Goal: Check status

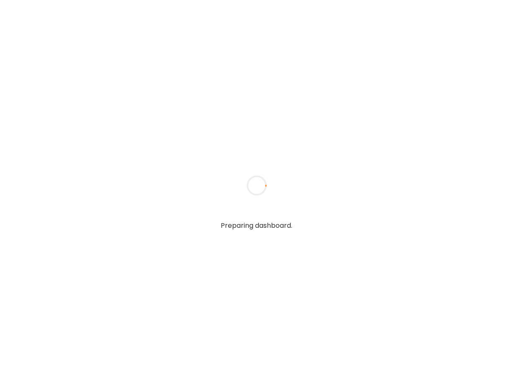
type input "**********"
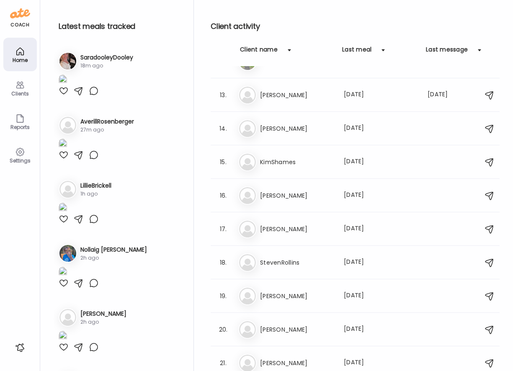
scroll to position [180, 0]
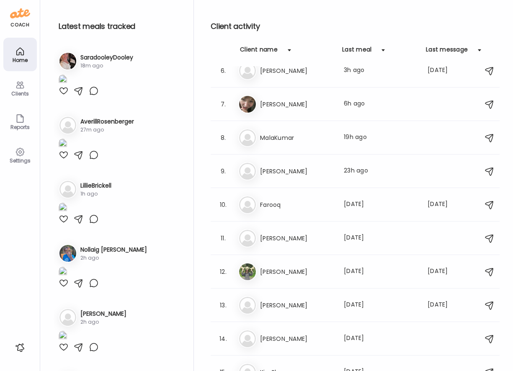
type input "**********"
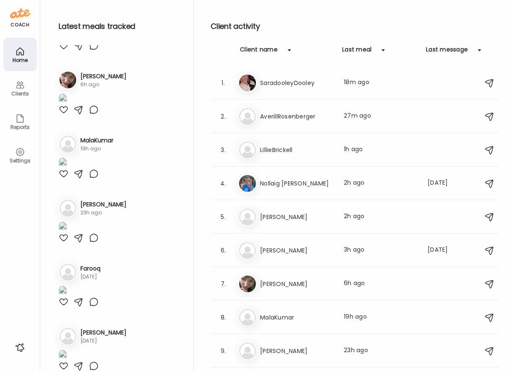
scroll to position [1203, 0]
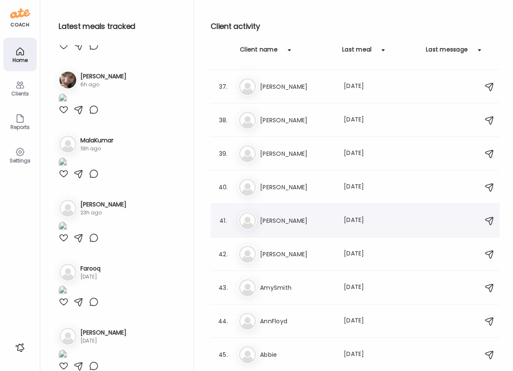
click at [334, 223] on div "Je [PERSON_NAME] Last meal: [DATE]" at bounding box center [357, 221] width 236 height 18
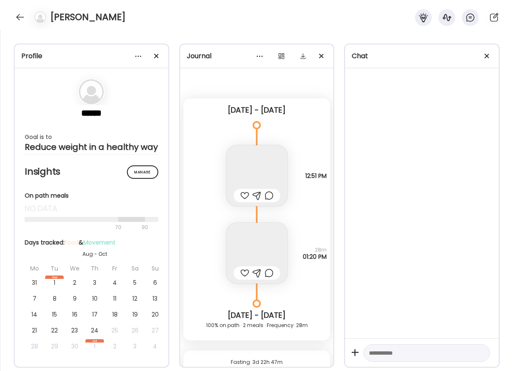
scroll to position [397, 0]
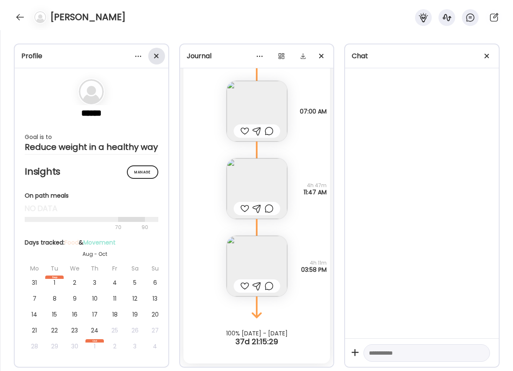
click at [154, 53] on div at bounding box center [156, 56] width 17 height 17
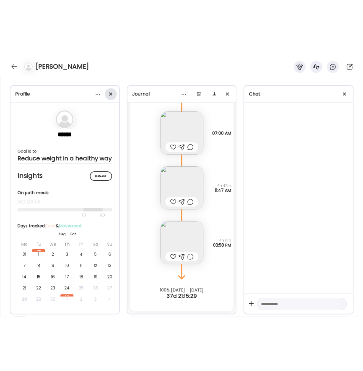
scroll to position [1644, 0]
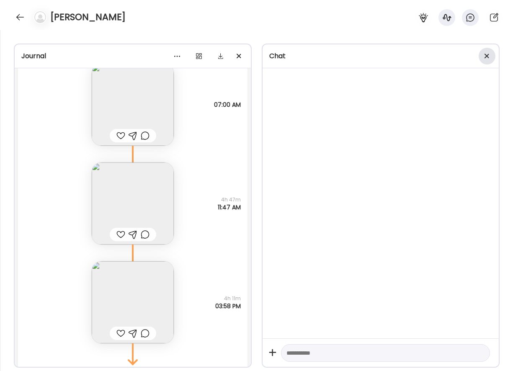
click at [490, 57] on div at bounding box center [487, 56] width 17 height 17
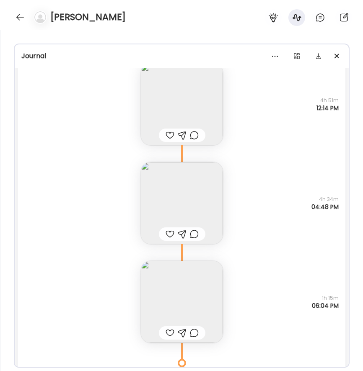
scroll to position [1180, 0]
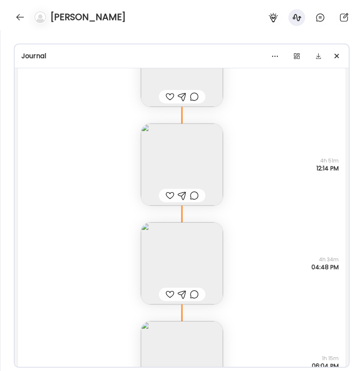
click at [204, 145] on img at bounding box center [182, 165] width 82 height 82
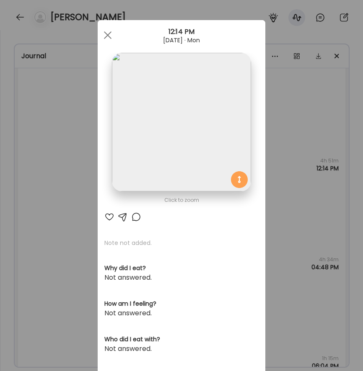
click at [300, 91] on div "Ate Coach Dashboard Wahoo! It’s official Take a moment to set up your Coach Pro…" at bounding box center [181, 185] width 363 height 371
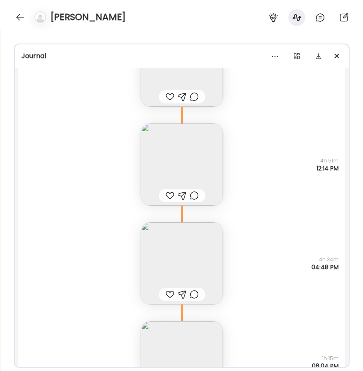
click at [192, 162] on img at bounding box center [182, 165] width 82 height 82
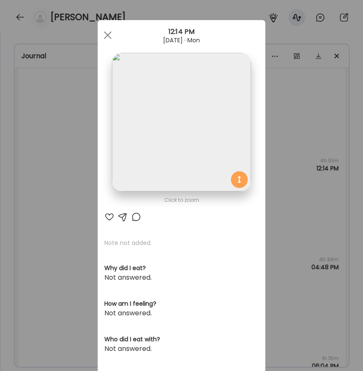
click at [202, 148] on img at bounding box center [181, 122] width 139 height 139
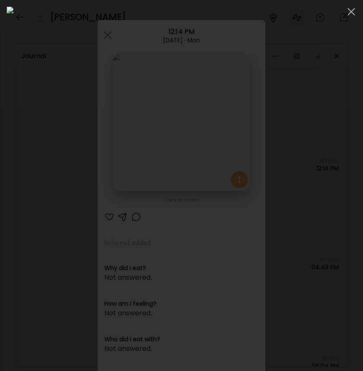
click at [3, 133] on div at bounding box center [181, 185] width 363 height 371
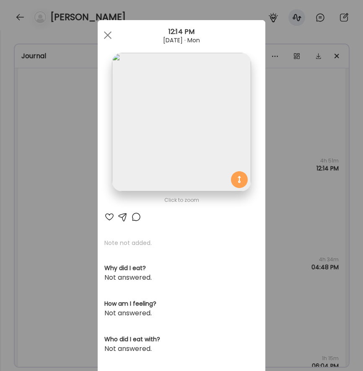
click at [46, 144] on div "Ate Coach Dashboard Wahoo! It’s official Take a moment to set up your Coach Pro…" at bounding box center [181, 185] width 363 height 371
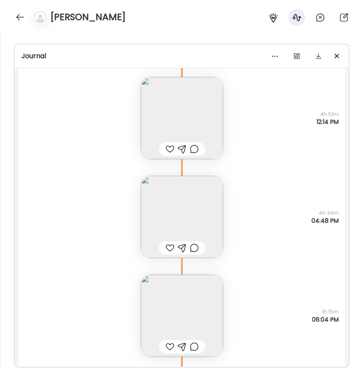
scroll to position [1219, 0]
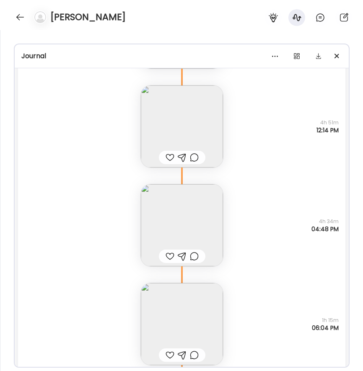
click at [209, 290] on img at bounding box center [182, 324] width 82 height 82
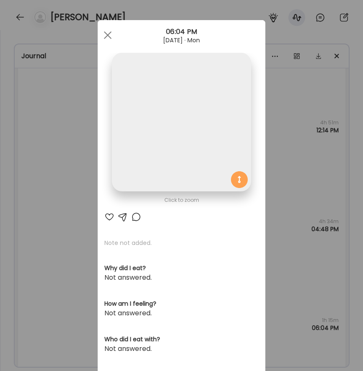
scroll to position [462, 0]
click at [205, 136] on img at bounding box center [181, 122] width 139 height 139
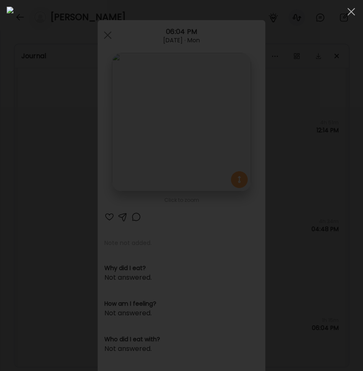
scroll to position [643, 0]
click at [353, 15] on div at bounding box center [351, 11] width 17 height 17
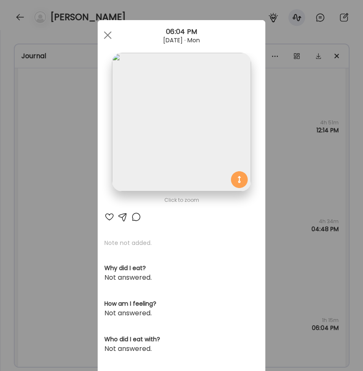
click at [311, 124] on div "Ate Coach Dashboard Wahoo! It’s official Take a moment to set up your Coach Pro…" at bounding box center [181, 185] width 363 height 371
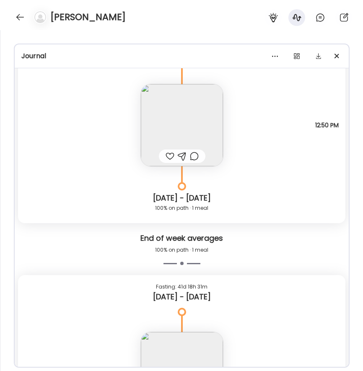
scroll to position [875, 0]
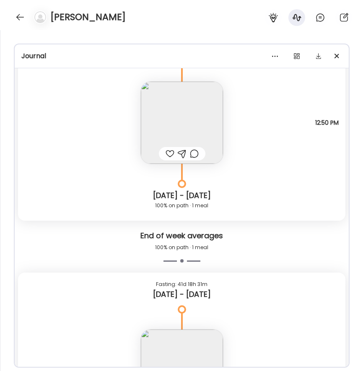
click at [182, 116] on img at bounding box center [182, 123] width 82 height 82
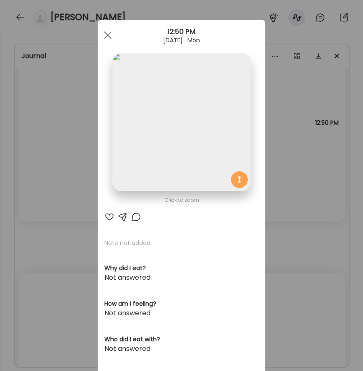
click at [195, 97] on img at bounding box center [181, 122] width 139 height 139
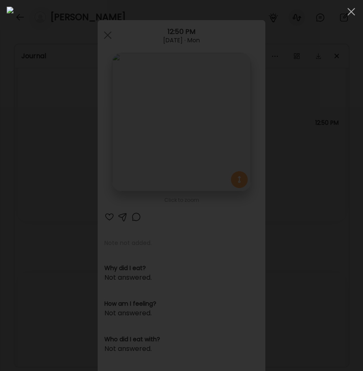
click at [5, 130] on div at bounding box center [181, 185] width 363 height 371
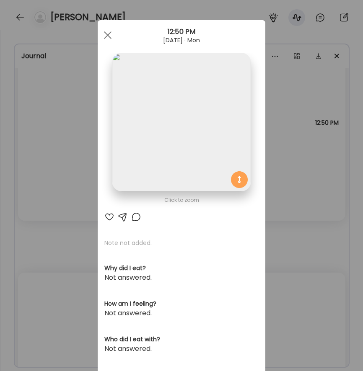
click at [322, 181] on div "Ate Coach Dashboard Wahoo! It’s official Take a moment to set up your Coach Pro…" at bounding box center [181, 185] width 363 height 371
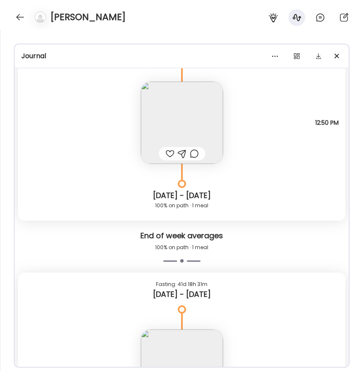
click at [314, 178] on div "[DATE] - [DATE] 100% on path · 1 meal" at bounding box center [181, 192] width 327 height 57
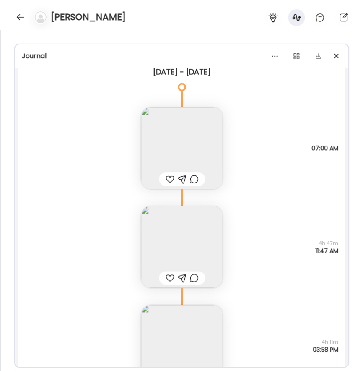
scroll to position [1637, 0]
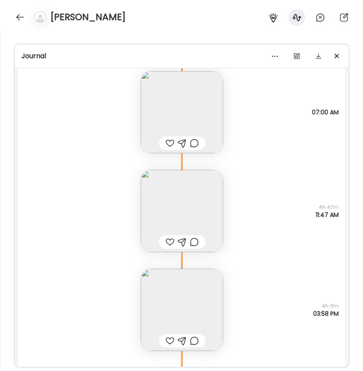
click at [192, 205] on img at bounding box center [182, 211] width 82 height 82
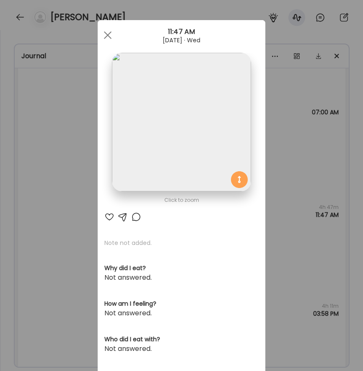
click at [198, 112] on img at bounding box center [181, 122] width 139 height 139
